Goal: Task Accomplishment & Management: Use online tool/utility

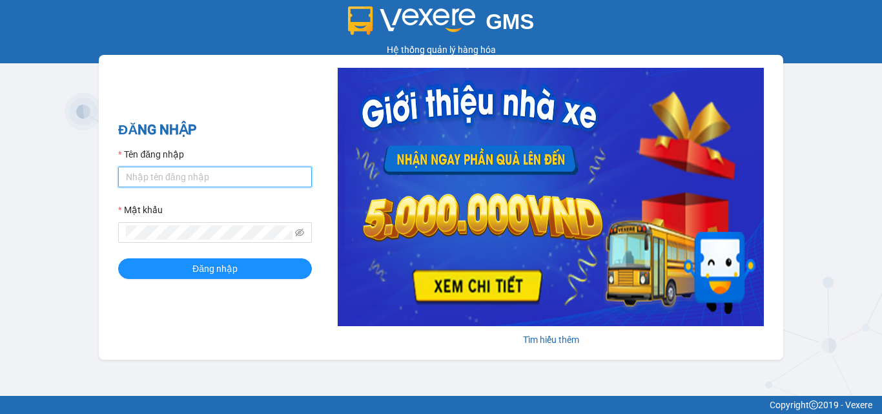
click at [289, 182] on input "Tên đăng nhập" at bounding box center [215, 177] width 194 height 21
type input "lamnt.lienhung"
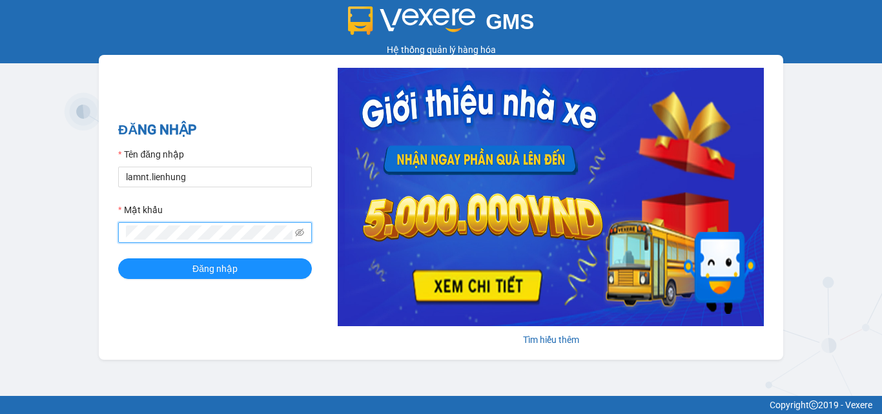
click at [118, 258] on button "Đăng nhập" at bounding box center [215, 268] width 194 height 21
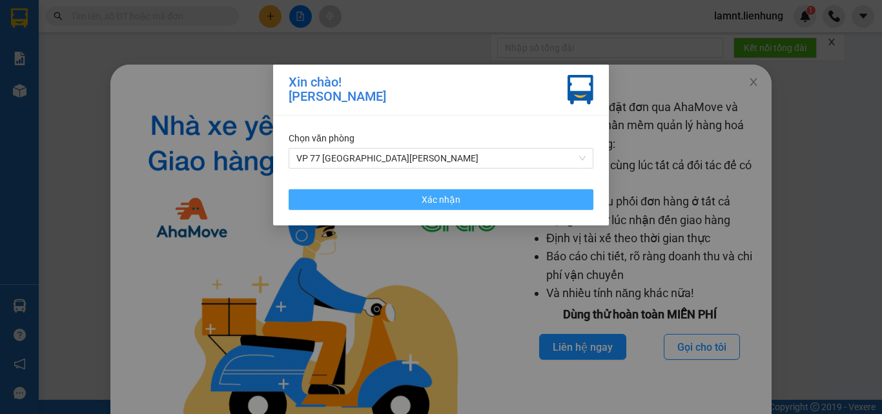
click at [411, 209] on button "Xác nhận" at bounding box center [441, 199] width 305 height 21
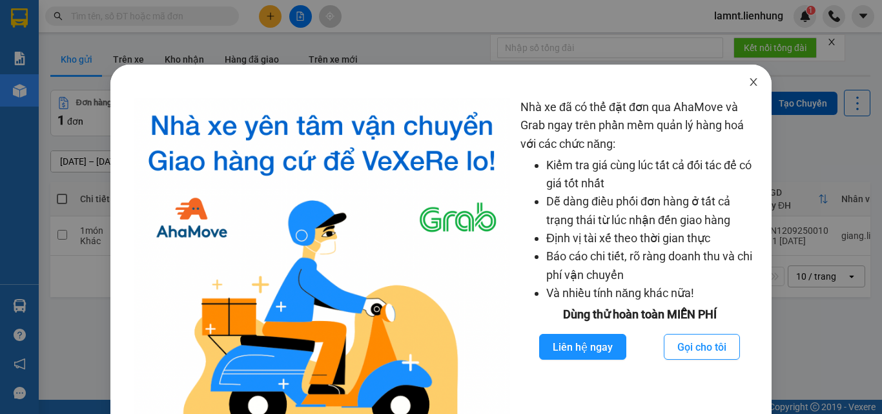
click at [755, 90] on span "Close" at bounding box center [754, 83] width 36 height 36
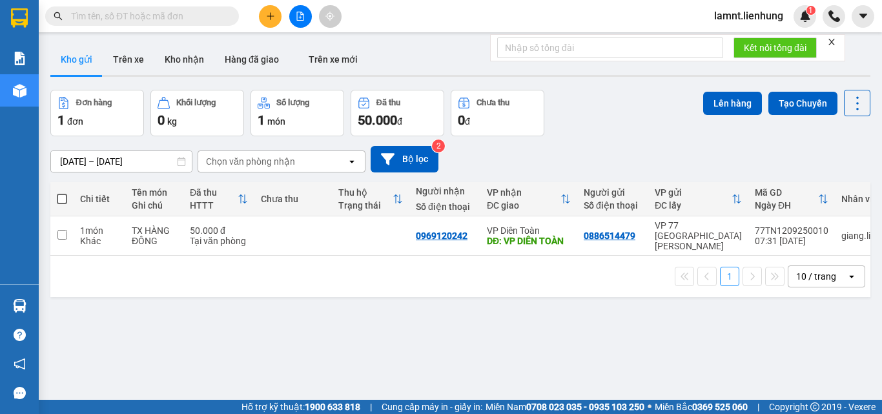
click at [837, 39] on icon "close" at bounding box center [831, 41] width 9 height 9
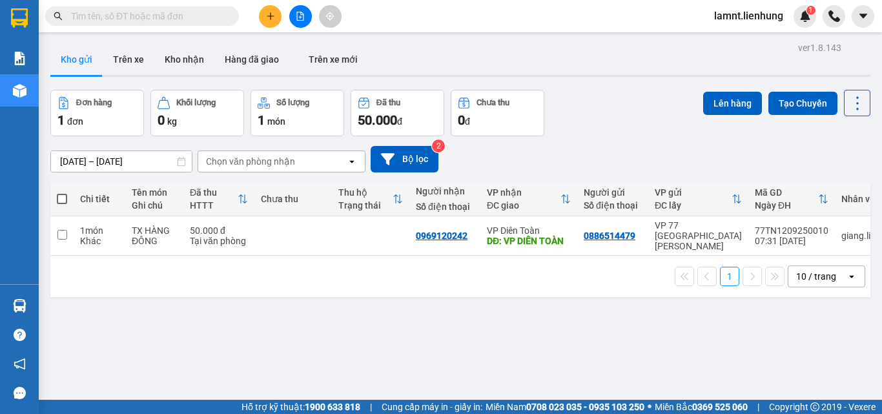
click at [297, 12] on icon "file-add" at bounding box center [300, 16] width 7 height 9
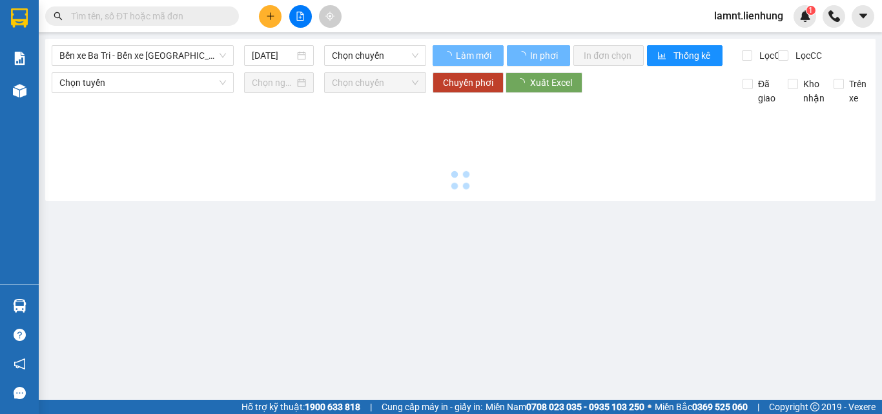
type input "[DATE]"
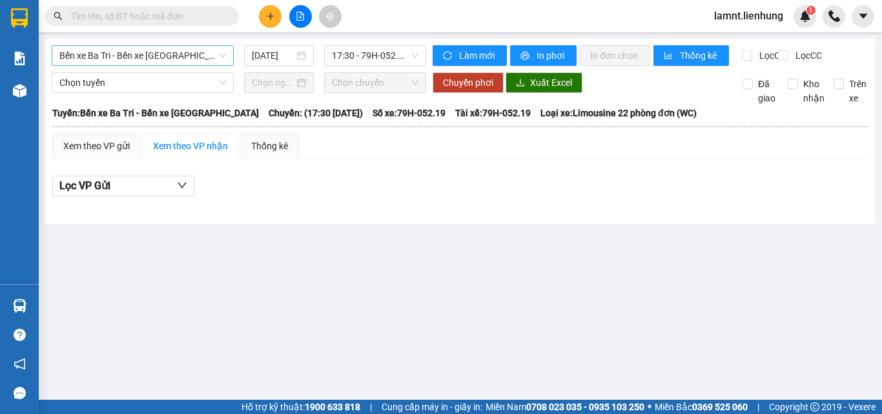
click at [105, 56] on span "Bến xe Ba Tri - Bến xe [GEOGRAPHIC_DATA]" at bounding box center [142, 55] width 167 height 19
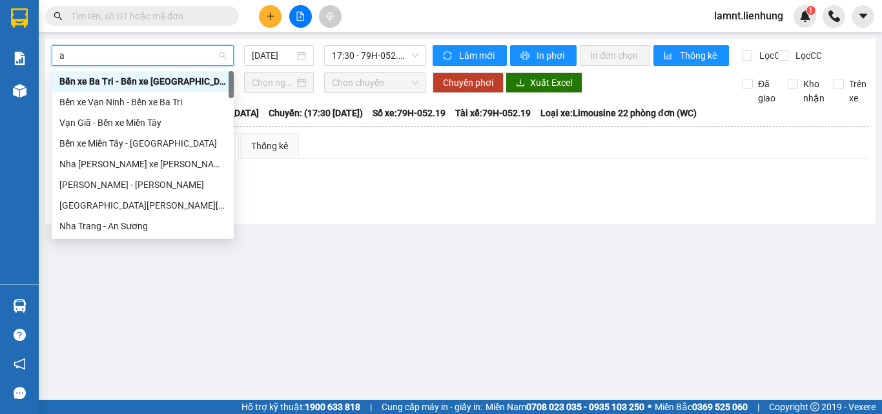
type input "an"
click at [118, 222] on div "Nha Trang - An Sương" at bounding box center [142, 226] width 167 height 14
type input "[DATE]"
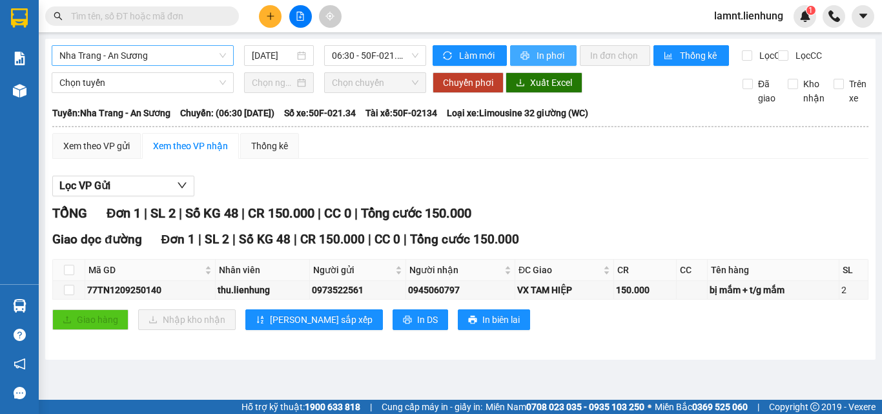
click at [559, 56] on span "In phơi" at bounding box center [552, 55] width 30 height 14
click at [124, 23] on input "text" at bounding box center [147, 16] width 152 height 14
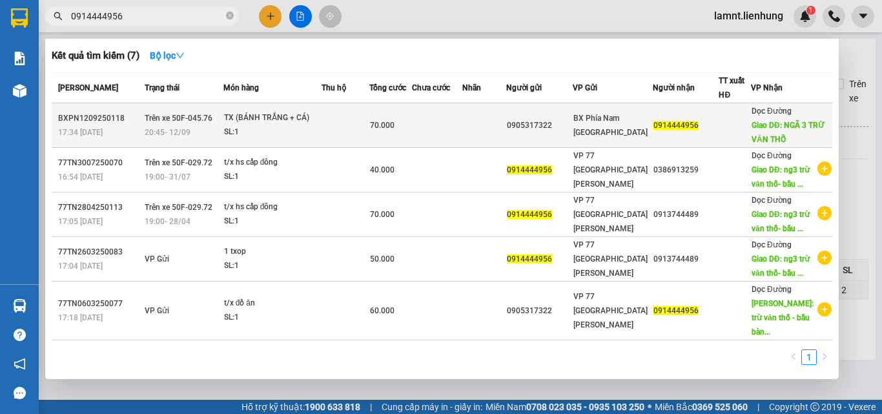
type input "0914444956"
click at [295, 129] on div "SL: 1" at bounding box center [272, 132] width 97 height 14
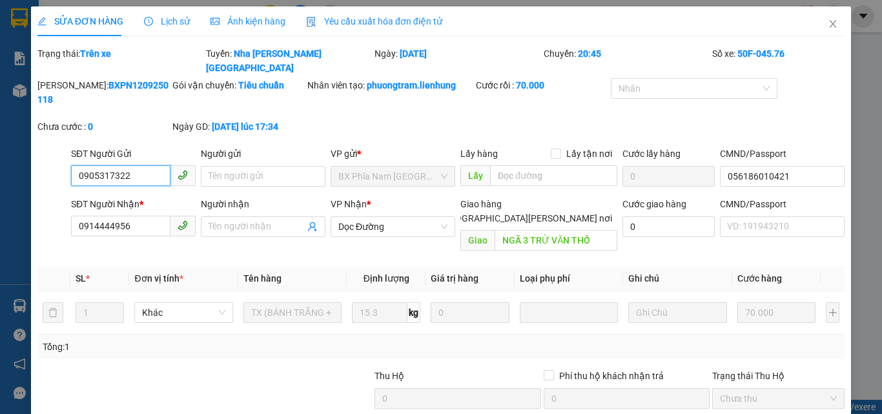
type input "0905317322"
type input "056186010421"
type input "0914444956"
type input "NGÃ 3 TRỪ VĂN THỐ"
type input "70.000"
